Goal: Use online tool/utility: Utilize a website feature to perform a specific function

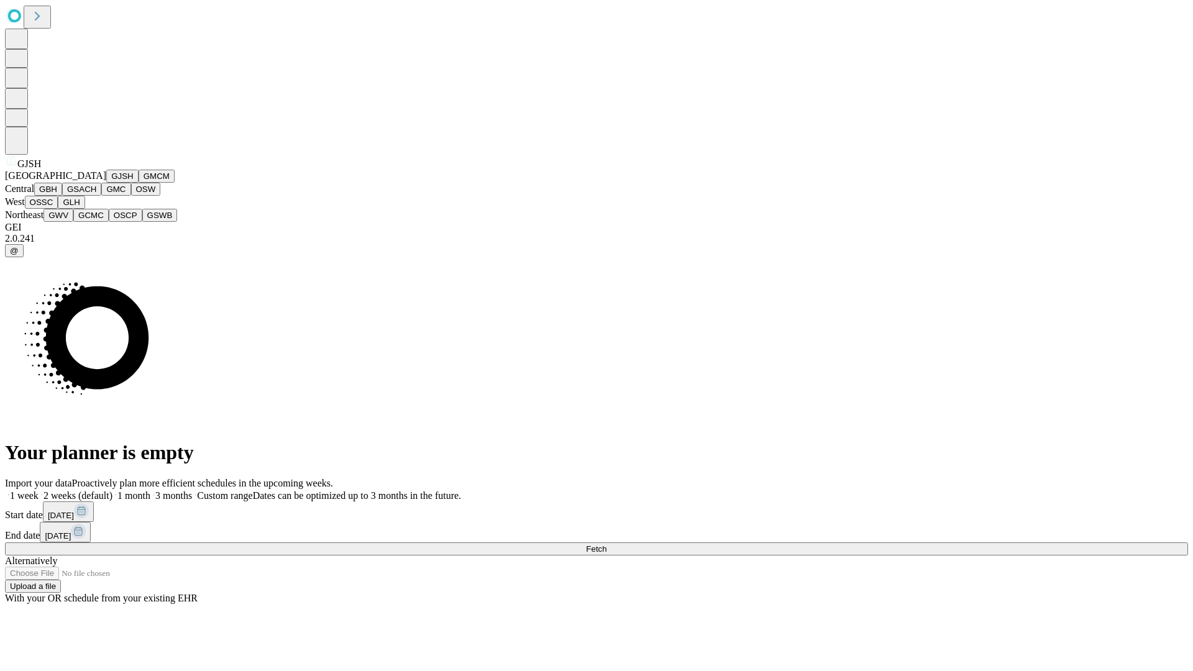
click at [106, 183] on button "GJSH" at bounding box center [122, 176] width 32 height 13
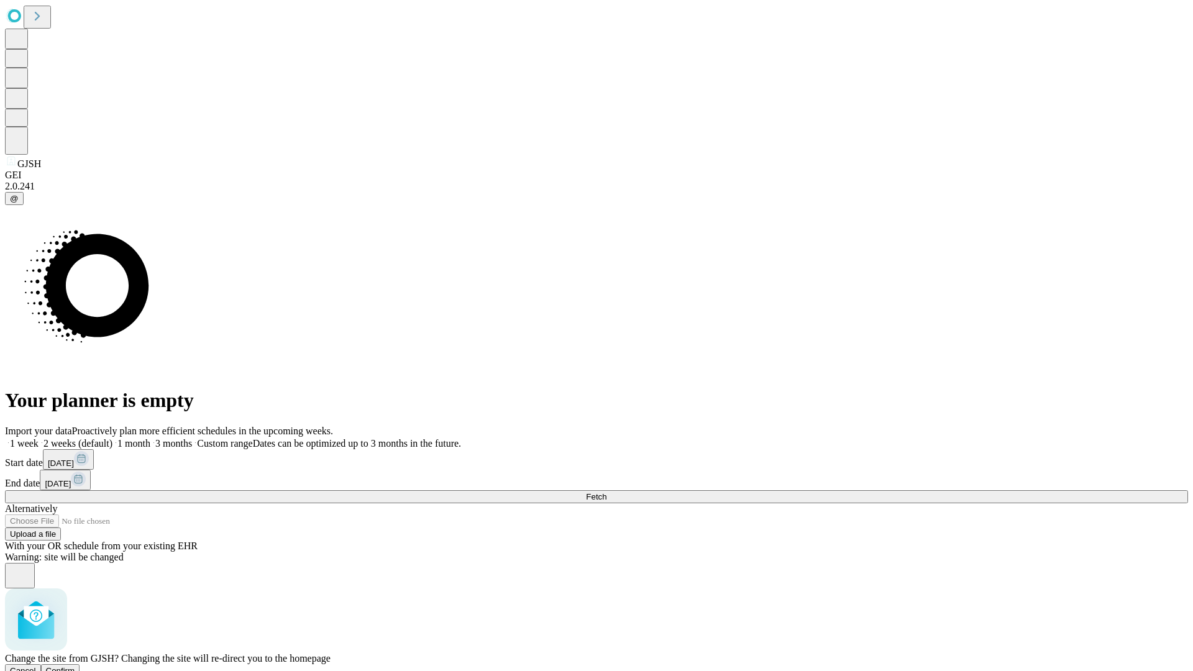
click at [75, 666] on span "Confirm" at bounding box center [60, 670] width 29 height 9
click at [150, 438] on label "1 month" at bounding box center [131, 443] width 38 height 11
click at [607, 492] on span "Fetch" at bounding box center [596, 496] width 21 height 9
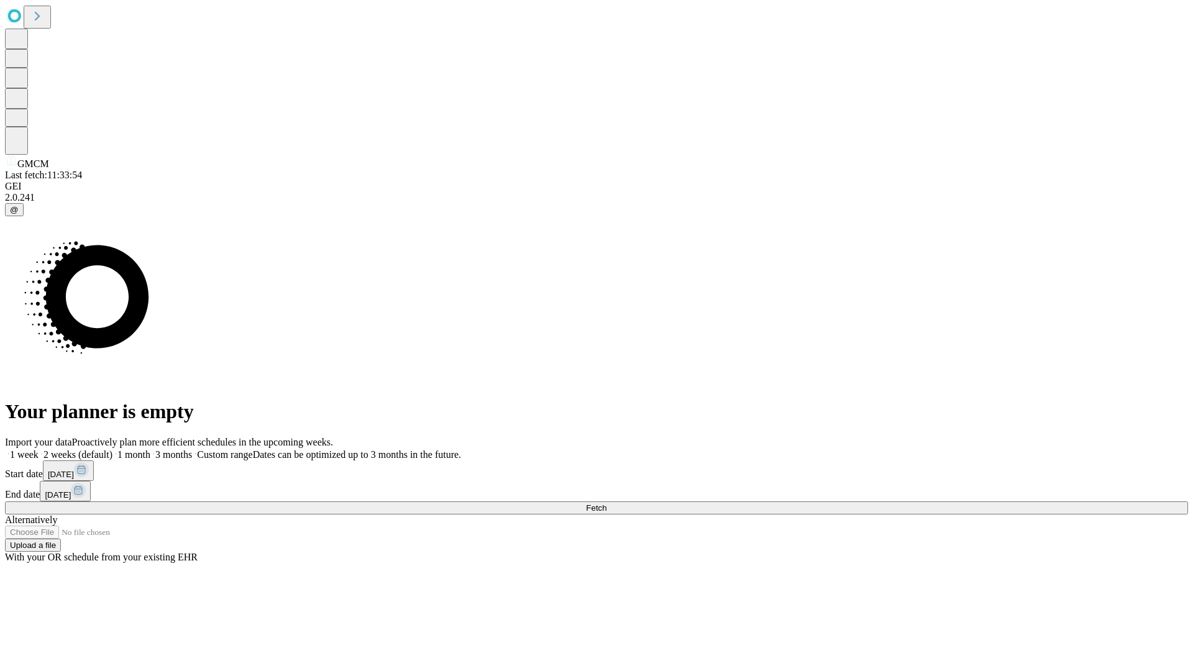
click at [150, 449] on label "1 month" at bounding box center [131, 454] width 38 height 11
click at [607, 503] on span "Fetch" at bounding box center [596, 507] width 21 height 9
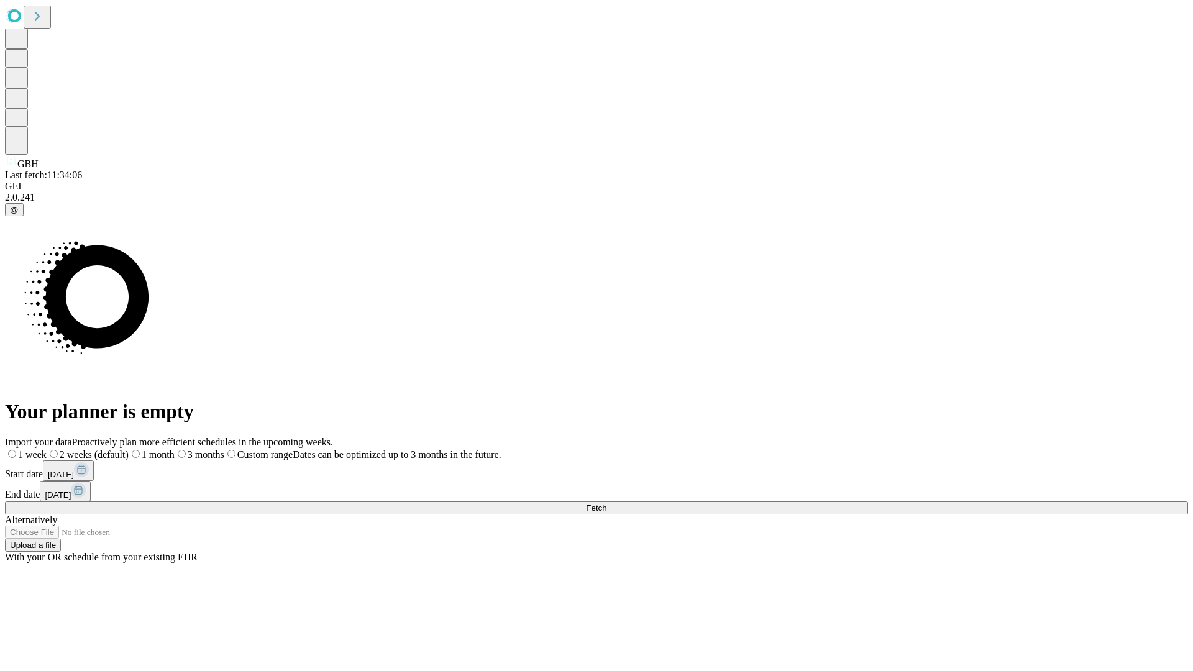
click at [175, 449] on label "1 month" at bounding box center [152, 454] width 46 height 11
click at [607, 503] on span "Fetch" at bounding box center [596, 507] width 21 height 9
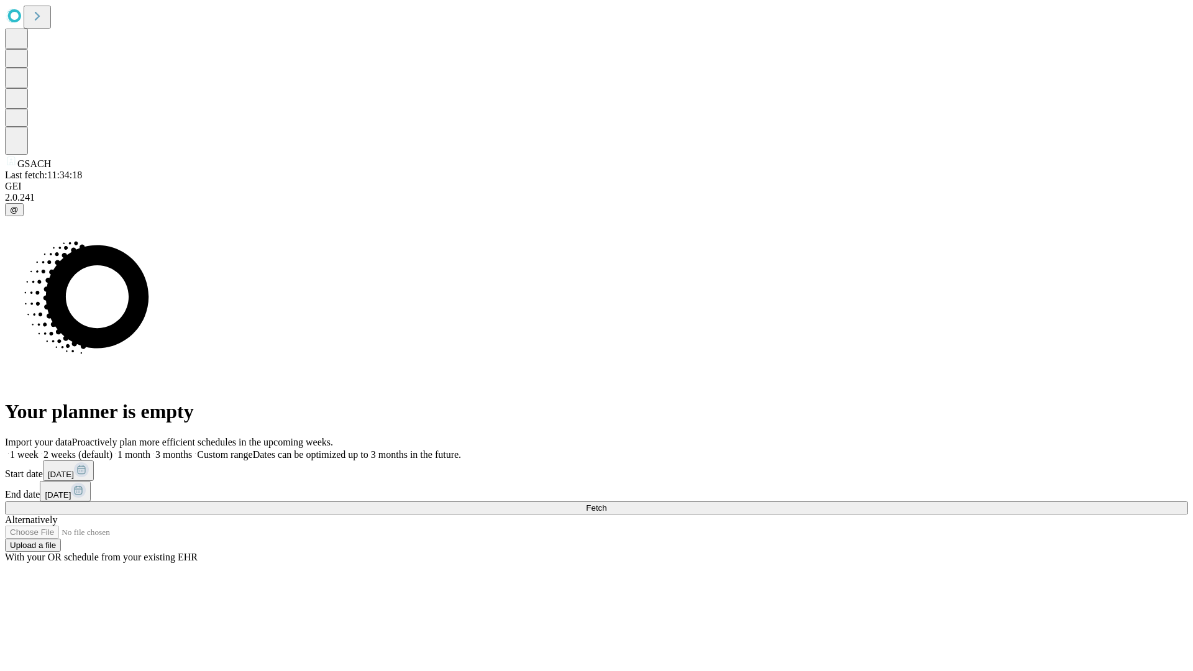
click at [150, 449] on label "1 month" at bounding box center [131, 454] width 38 height 11
click at [607, 503] on span "Fetch" at bounding box center [596, 507] width 21 height 9
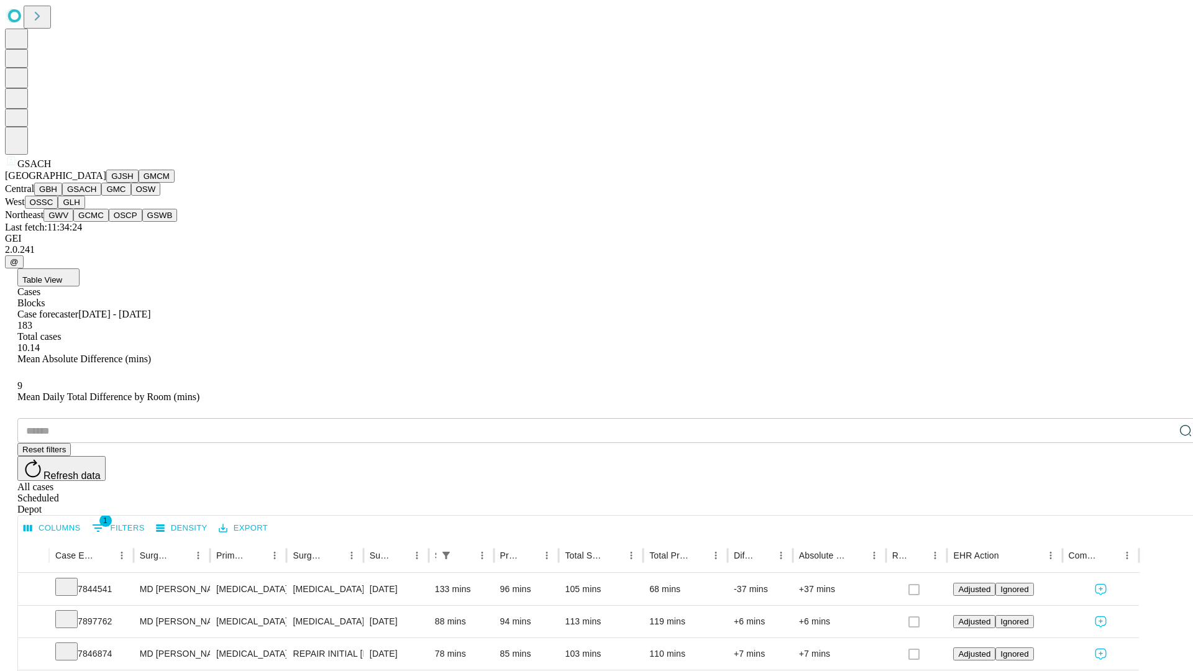
click at [101, 196] on button "GMC" at bounding box center [115, 189] width 29 height 13
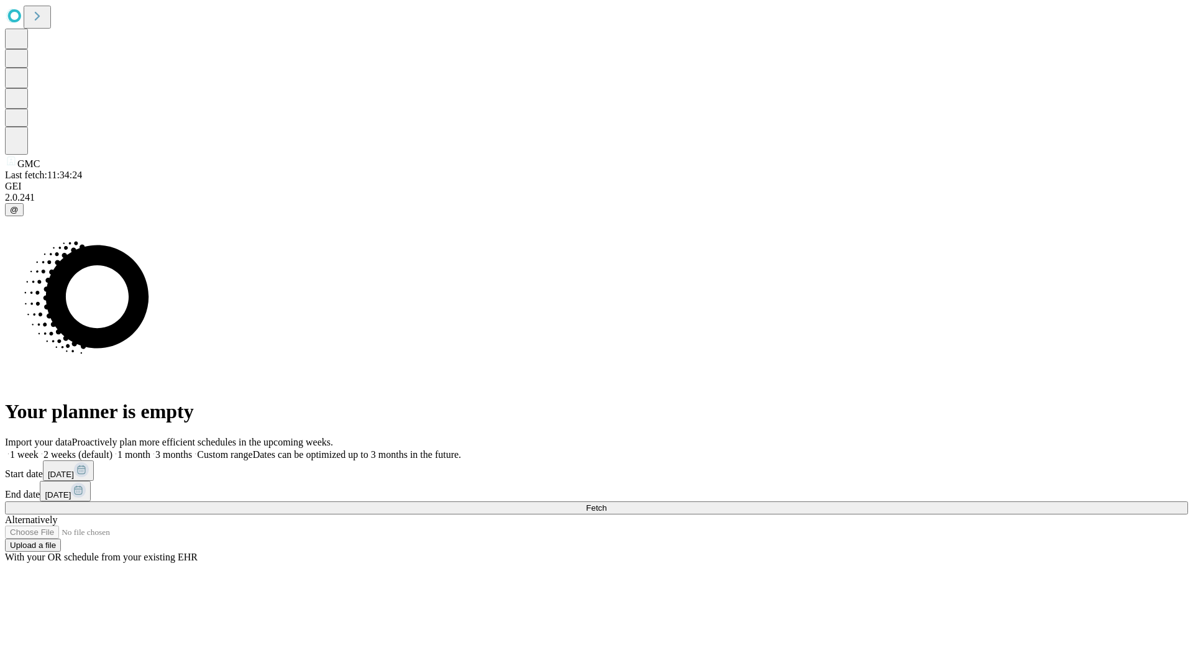
click at [607, 503] on span "Fetch" at bounding box center [596, 507] width 21 height 9
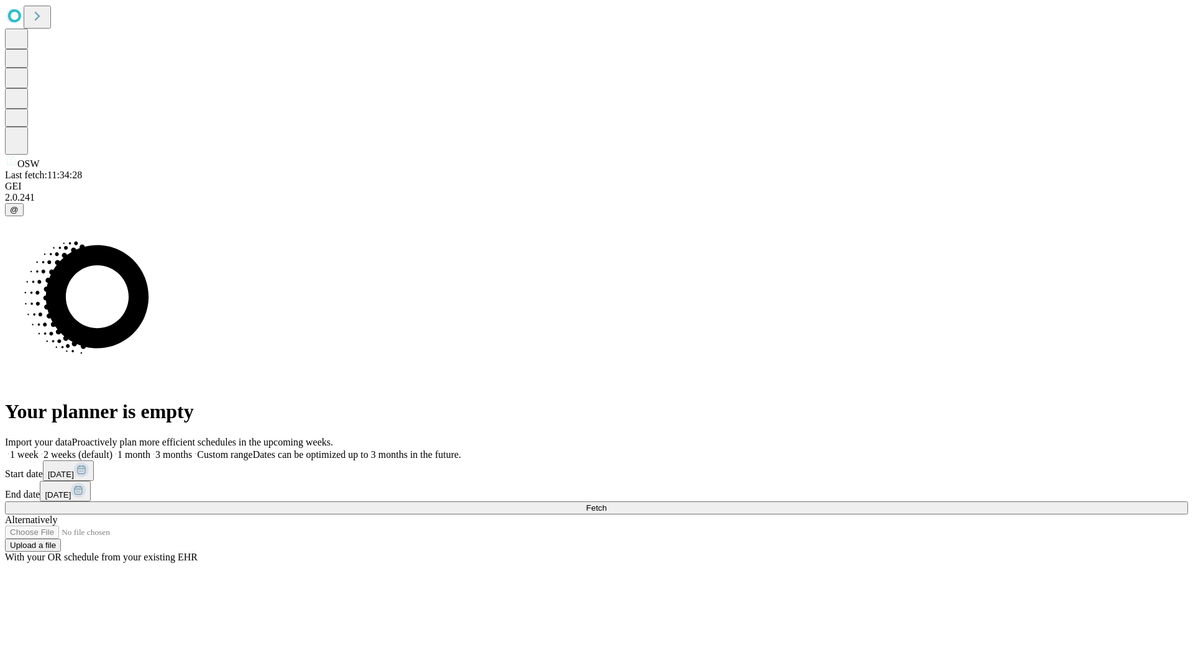
click at [150, 449] on label "1 month" at bounding box center [131, 454] width 38 height 11
click at [607, 503] on span "Fetch" at bounding box center [596, 507] width 21 height 9
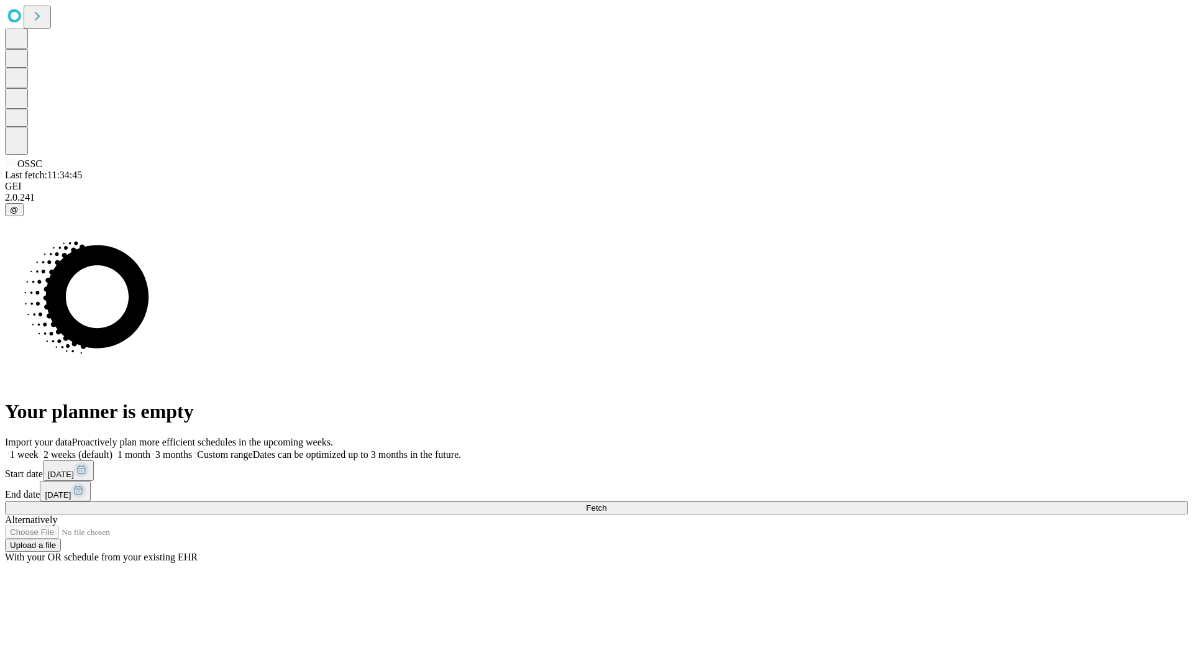
click at [150, 449] on label "1 month" at bounding box center [131, 454] width 38 height 11
click at [607, 503] on span "Fetch" at bounding box center [596, 507] width 21 height 9
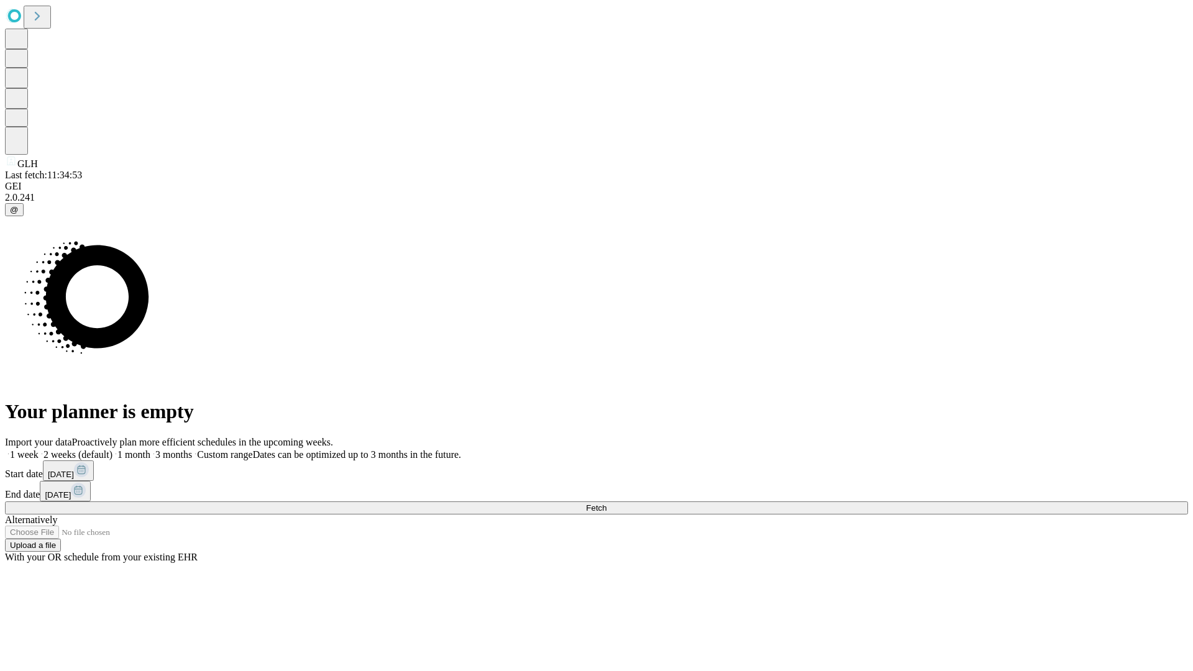
click at [150, 449] on label "1 month" at bounding box center [131, 454] width 38 height 11
click at [607, 503] on span "Fetch" at bounding box center [596, 507] width 21 height 9
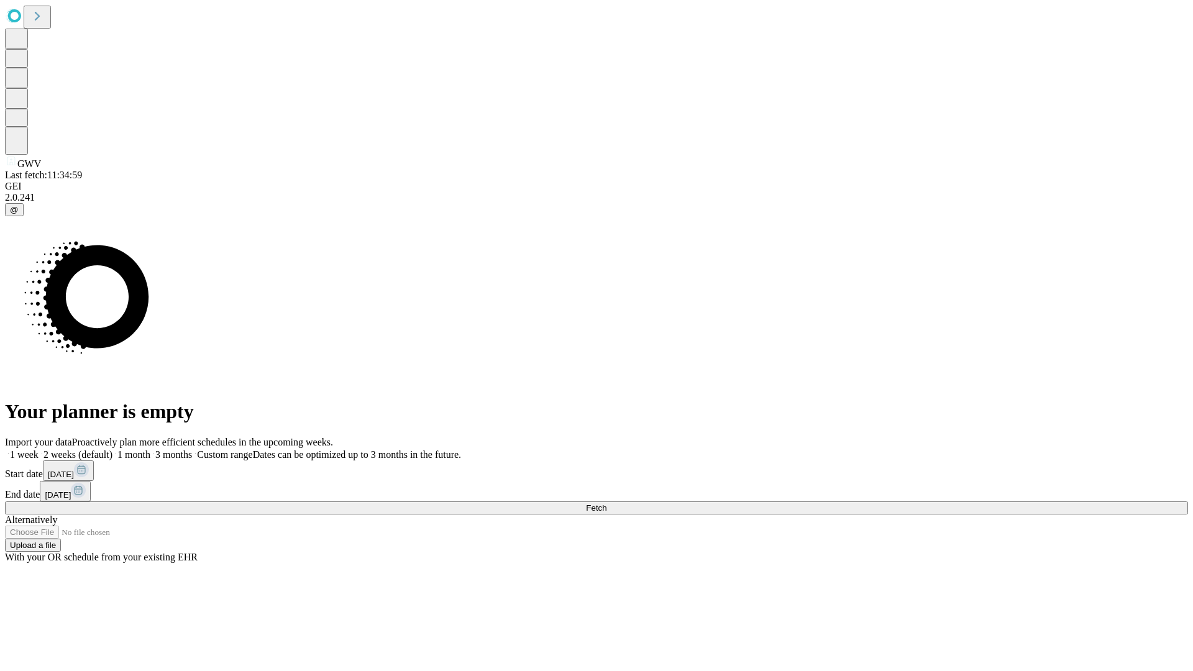
click at [150, 449] on label "1 month" at bounding box center [131, 454] width 38 height 11
click at [607, 503] on span "Fetch" at bounding box center [596, 507] width 21 height 9
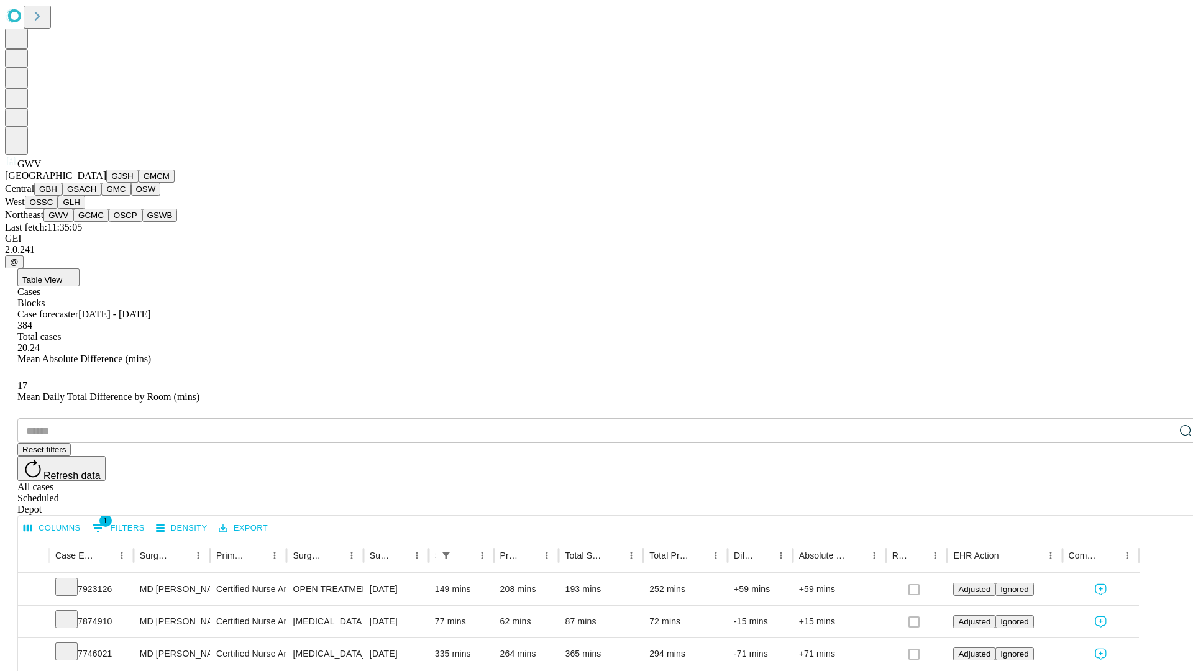
click at [96, 222] on button "GCMC" at bounding box center [90, 215] width 35 height 13
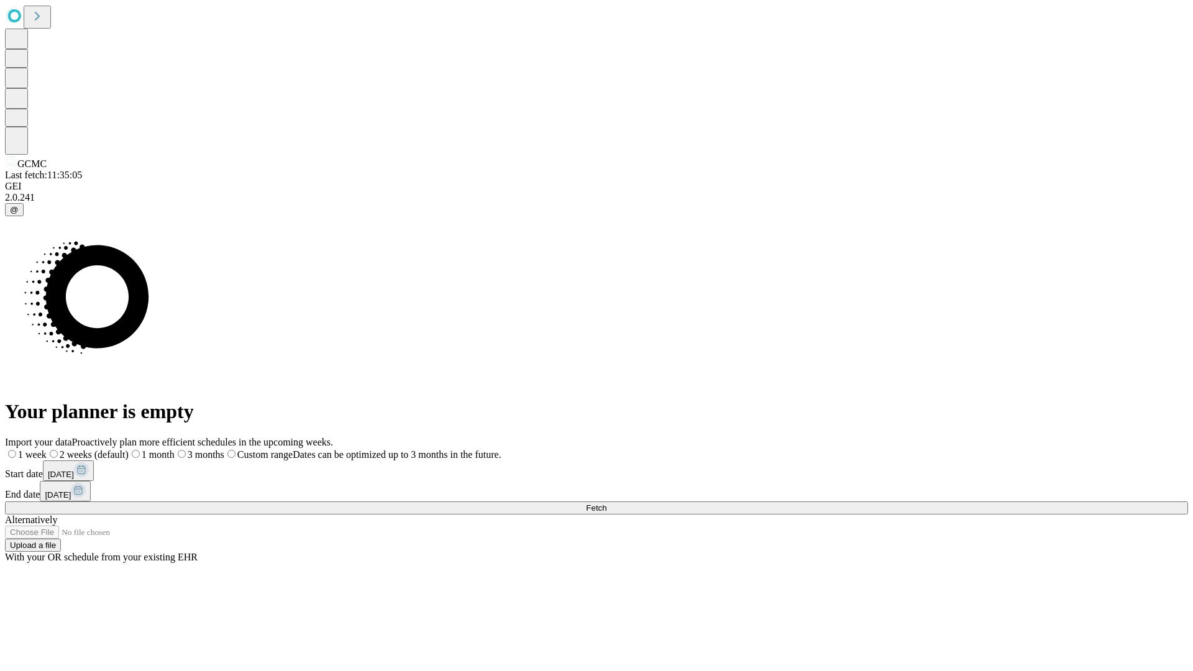
click at [175, 449] on label "1 month" at bounding box center [152, 454] width 46 height 11
click at [607, 503] on span "Fetch" at bounding box center [596, 507] width 21 height 9
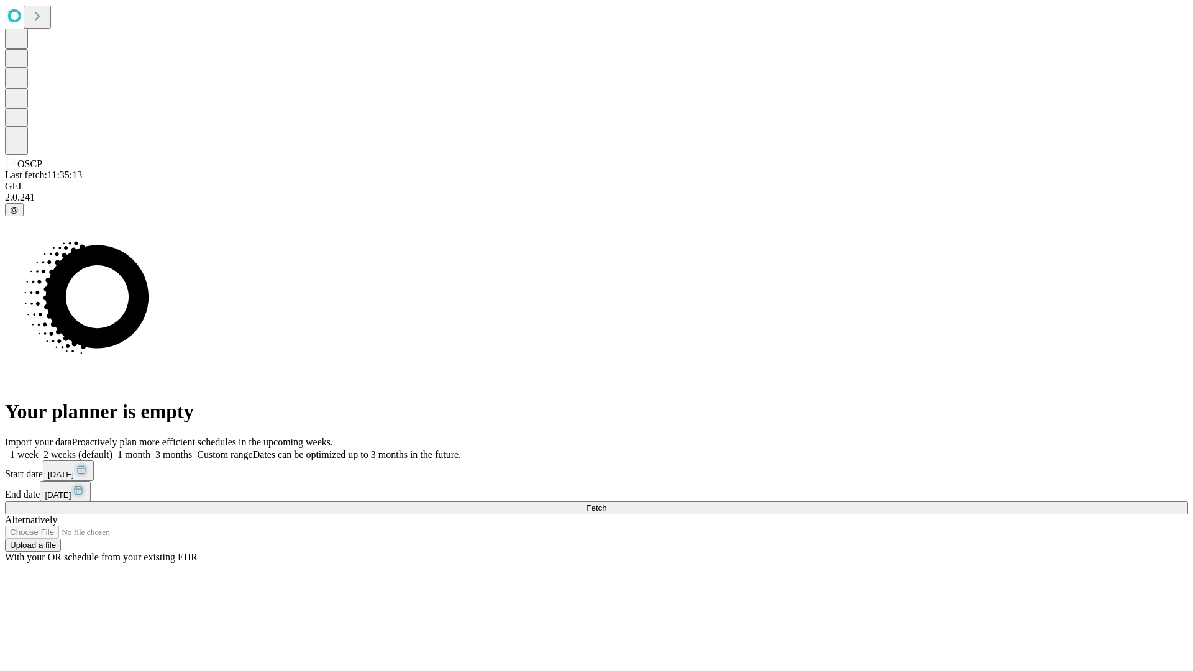
click at [150, 449] on label "1 month" at bounding box center [131, 454] width 38 height 11
click at [607, 503] on span "Fetch" at bounding box center [596, 507] width 21 height 9
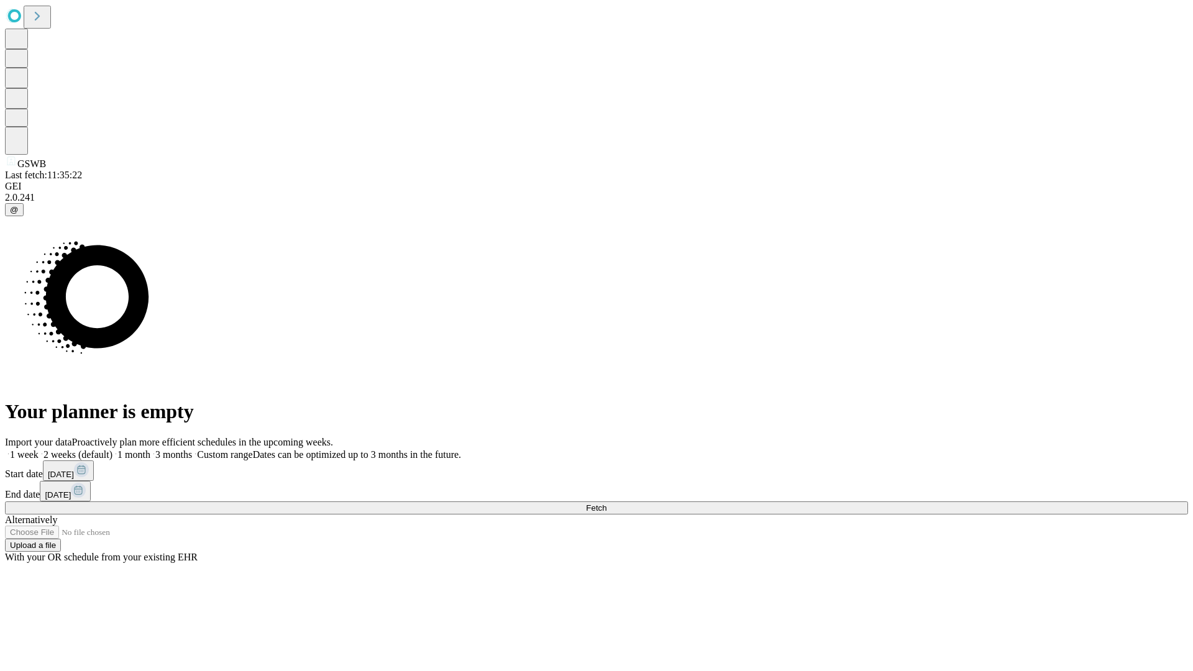
click at [607, 503] on span "Fetch" at bounding box center [596, 507] width 21 height 9
